Goal: Navigation & Orientation: Find specific page/section

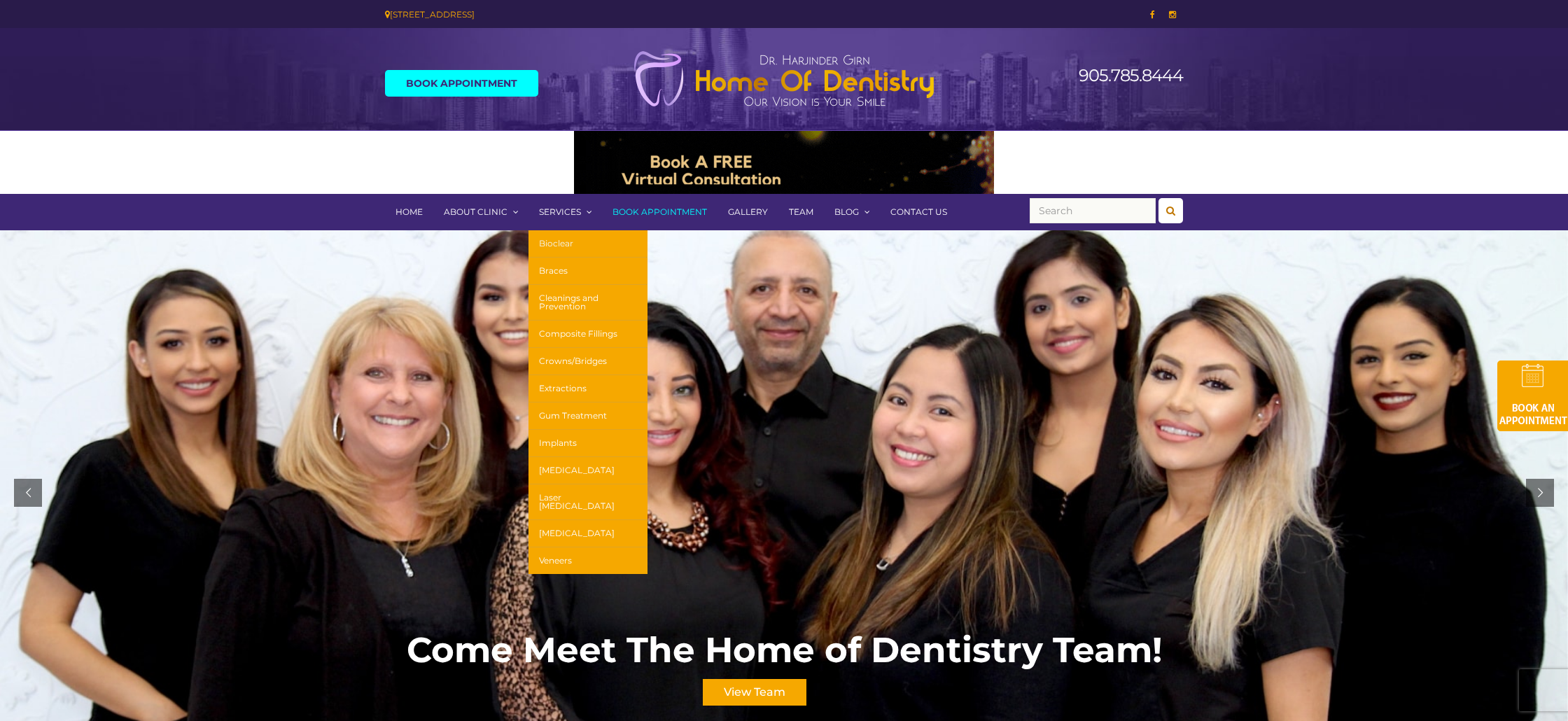
click at [554, 241] on link "Bioclear" at bounding box center [587, 244] width 119 height 27
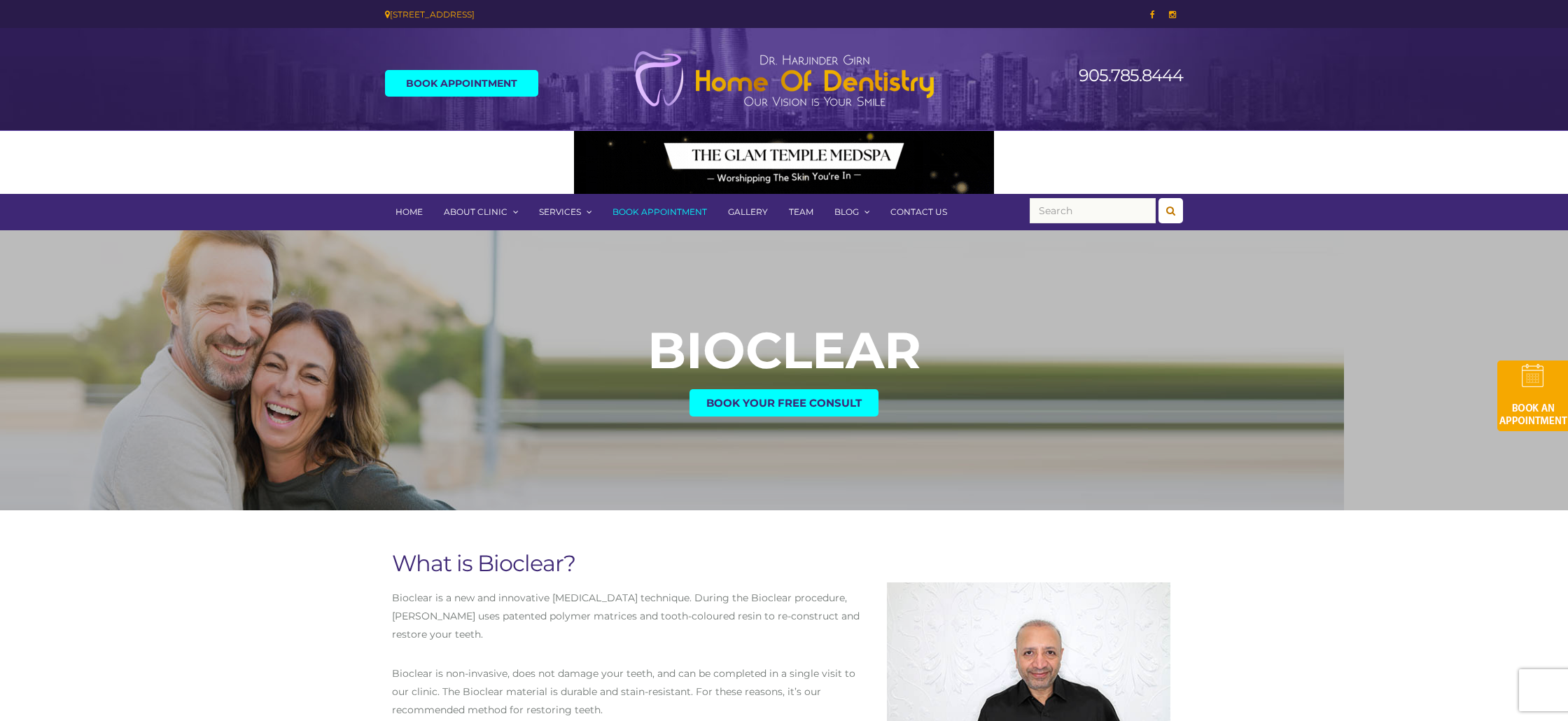
click at [800, 210] on link "Team" at bounding box center [801, 212] width 46 height 36
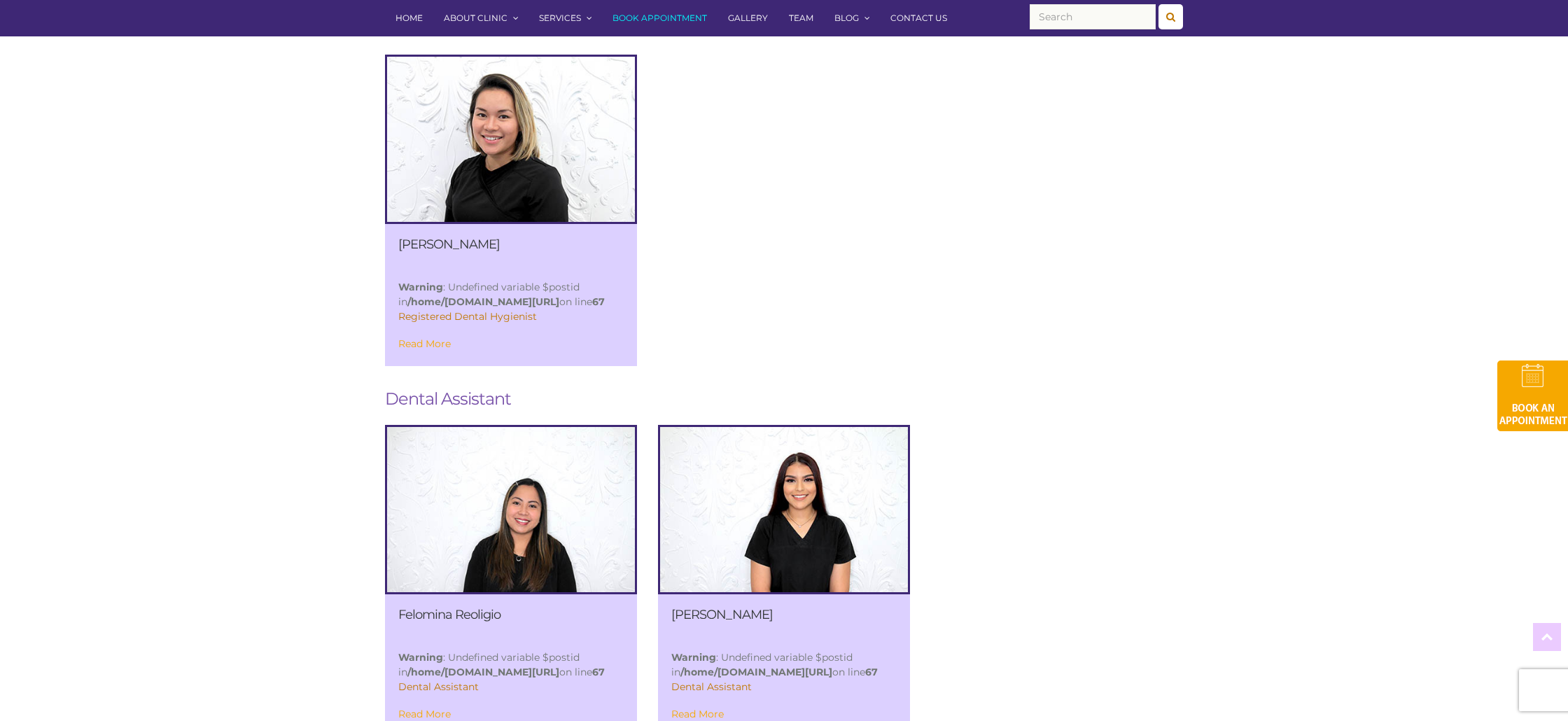
scroll to position [1124, 0]
